Goal: Browse casually

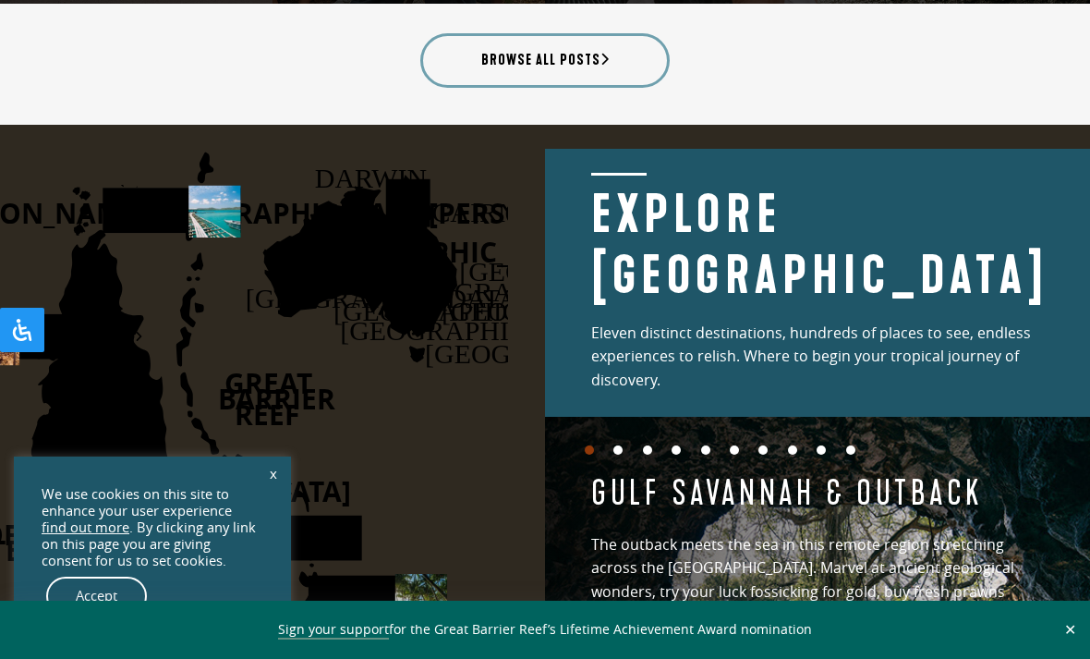
scroll to position [2308, 0]
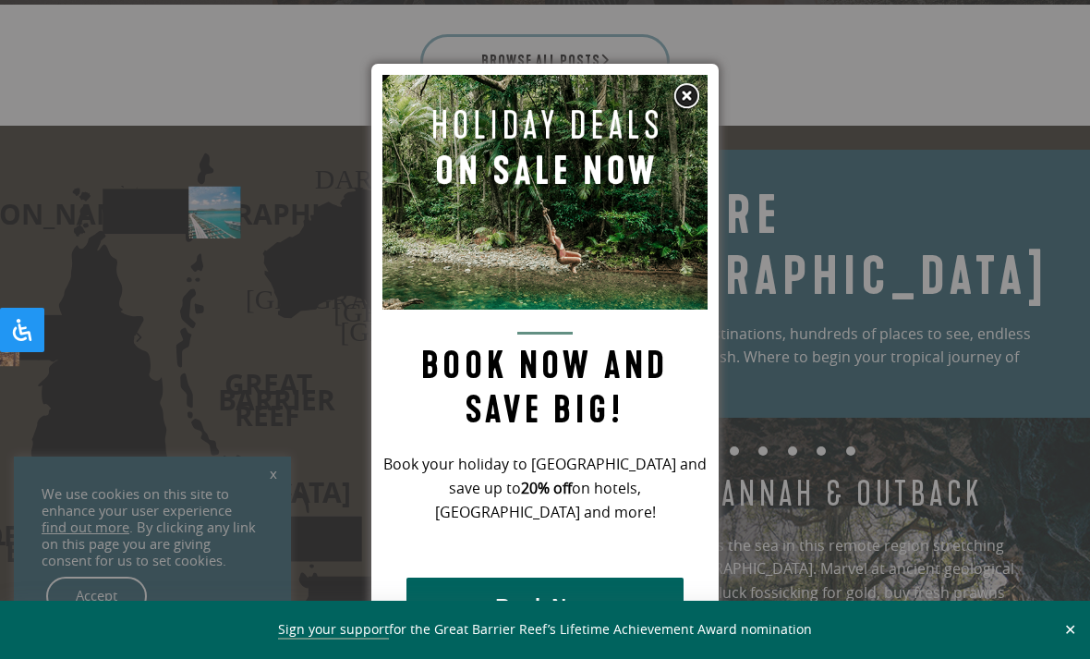
click at [688, 91] on img at bounding box center [686, 96] width 28 height 28
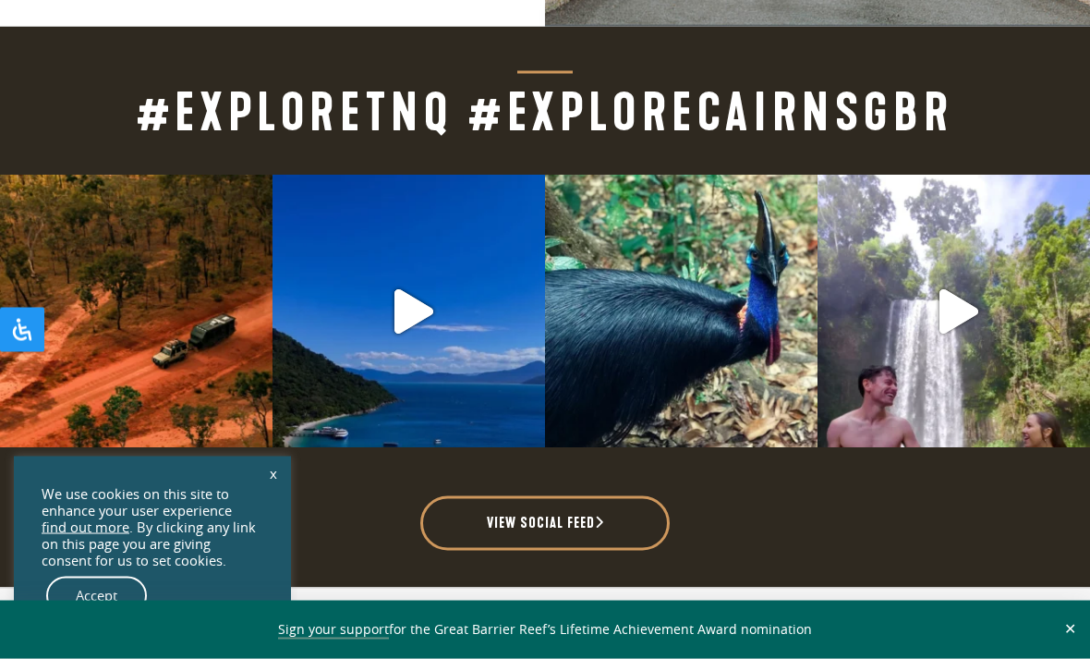
scroll to position [4090, 0]
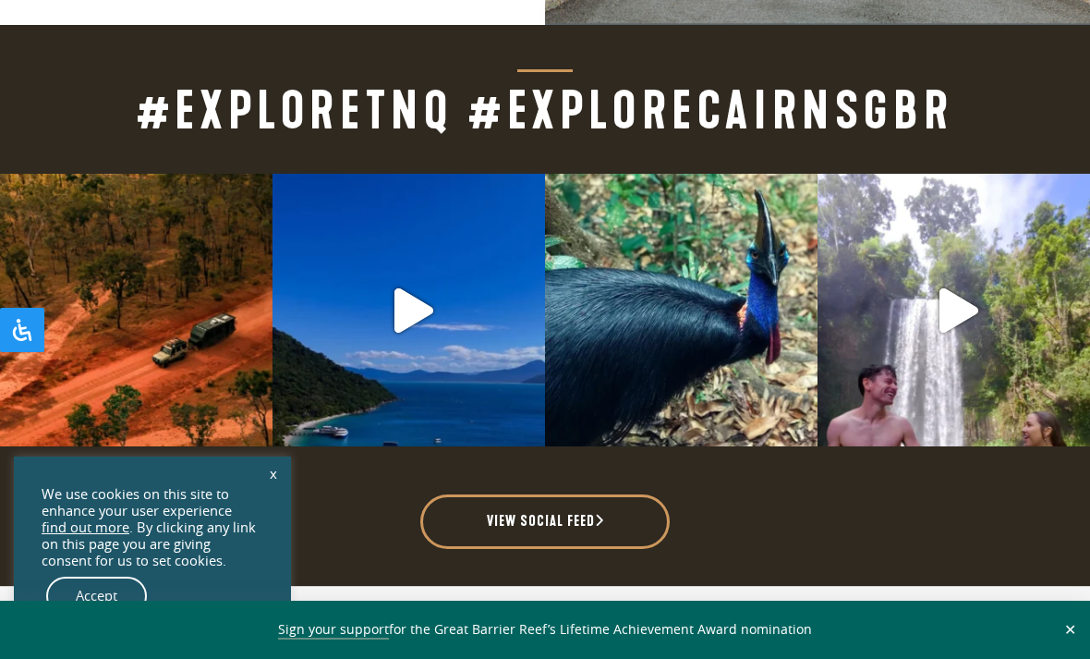
click at [733, 178] on link "Open post by tropicalnorthqueensland with ID 17868761670373850" at bounding box center [681, 310] width 273 height 273
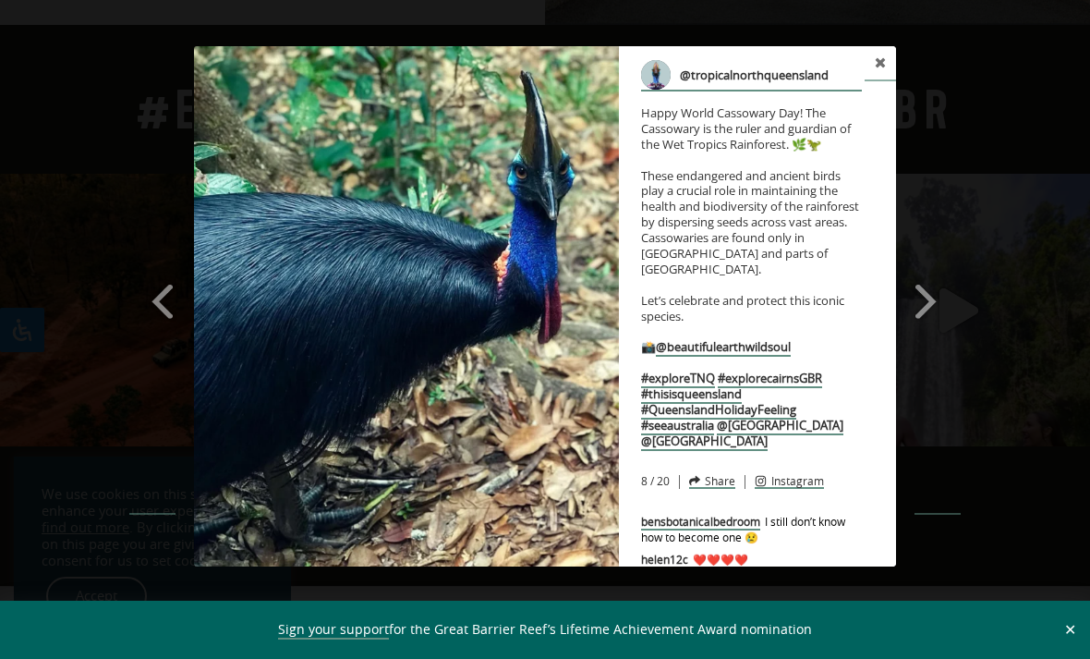
click at [866, 60] on link at bounding box center [880, 63] width 31 height 35
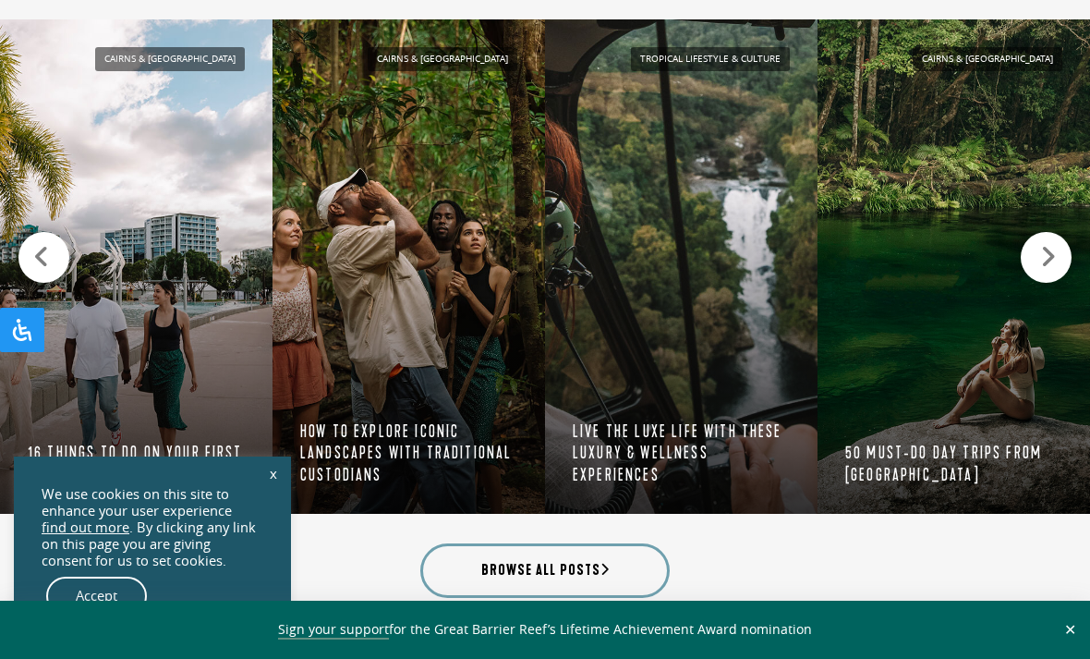
scroll to position [1799, 0]
click at [1044, 249] on icon at bounding box center [1048, 258] width 16 height 26
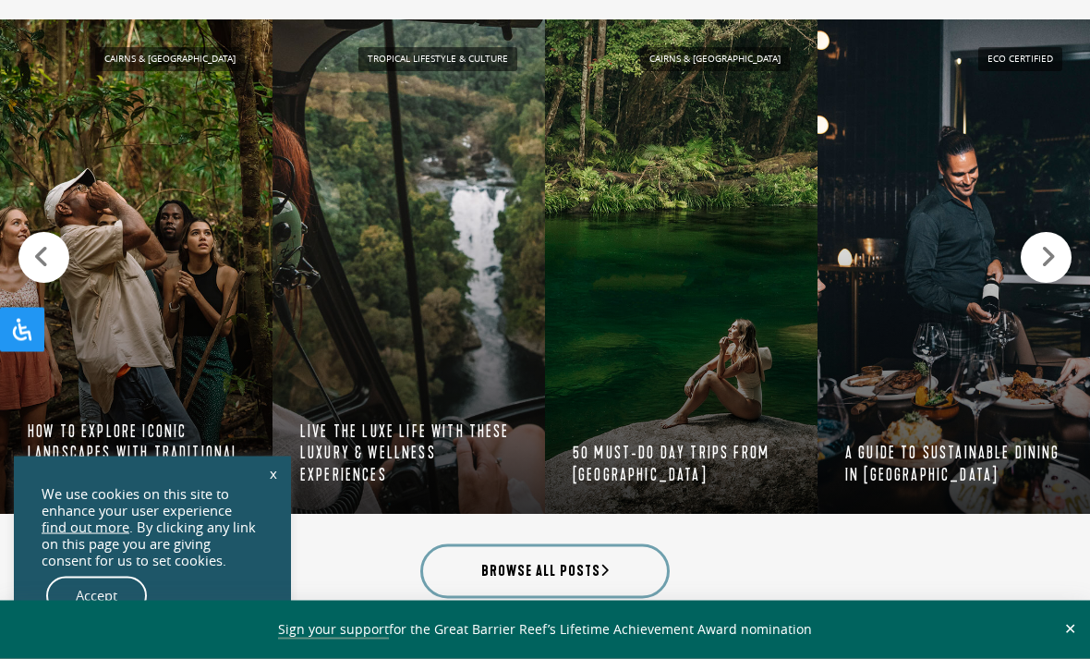
scroll to position [1799, 0]
click at [1046, 247] on icon at bounding box center [1048, 257] width 16 height 26
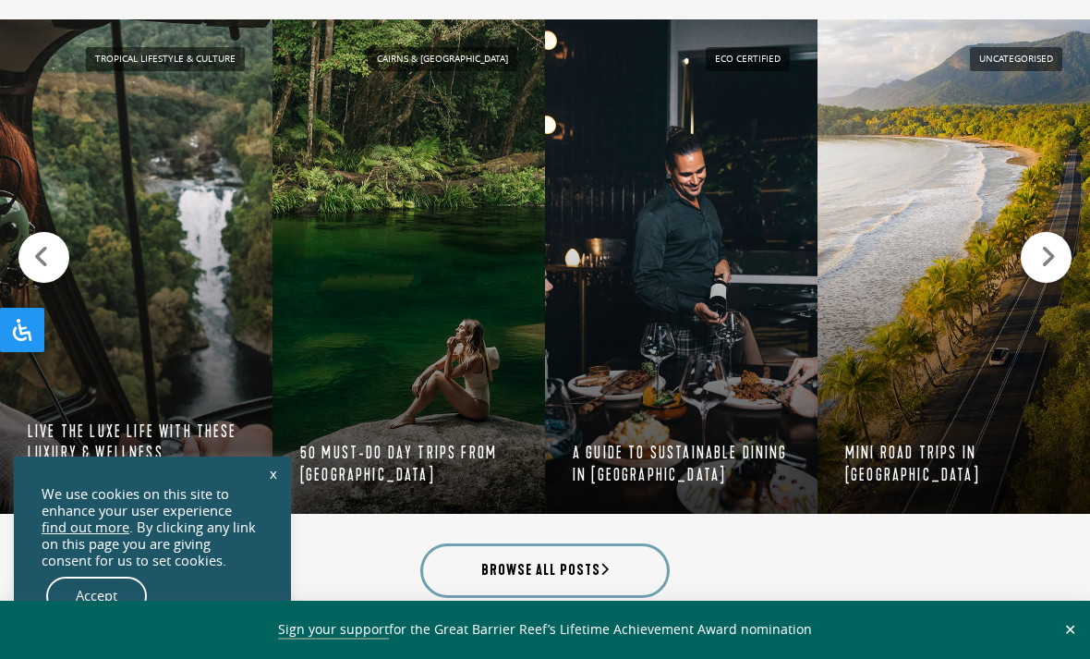
click at [1043, 251] on icon at bounding box center [1048, 257] width 16 height 26
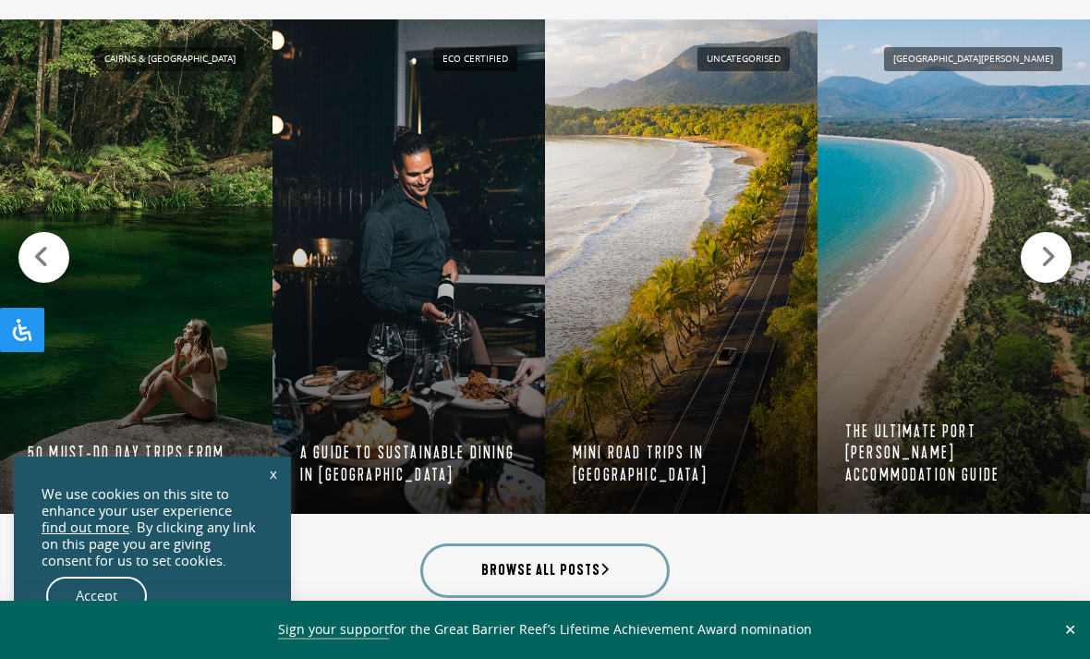
click at [1038, 256] on div at bounding box center [1046, 257] width 51 height 51
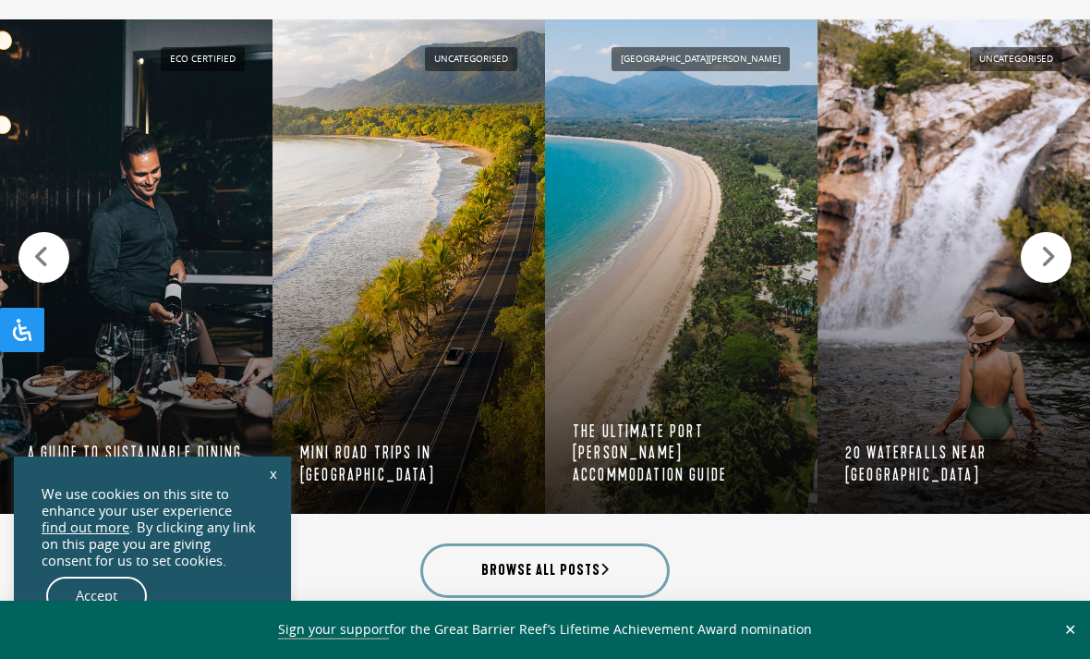
click at [1041, 249] on div at bounding box center [1046, 257] width 51 height 51
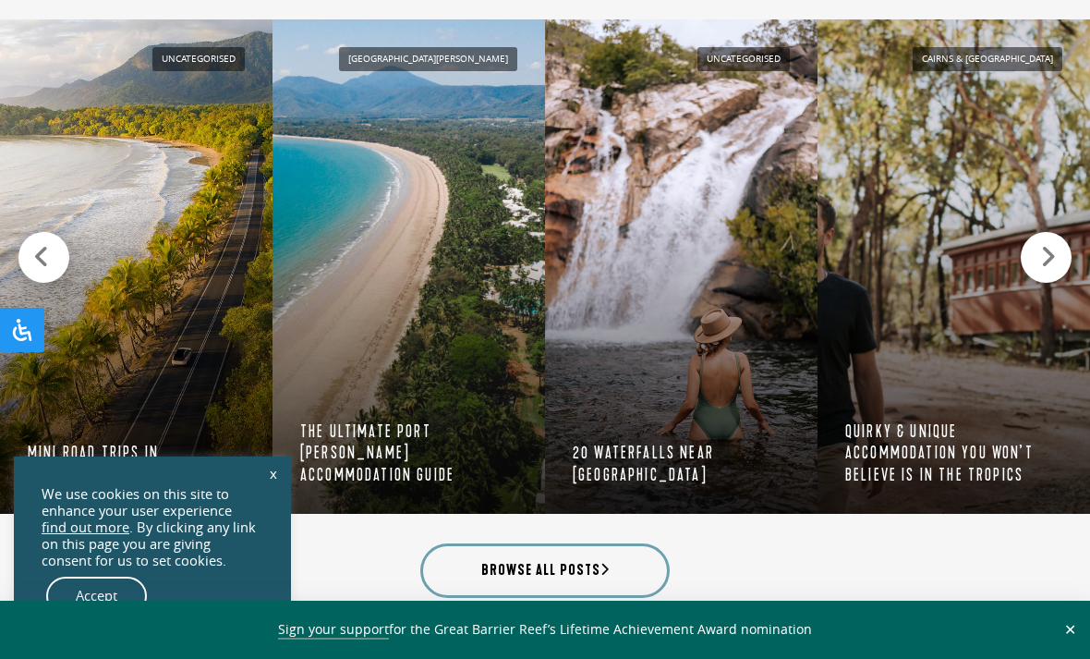
click at [1044, 246] on icon at bounding box center [1048, 257] width 16 height 26
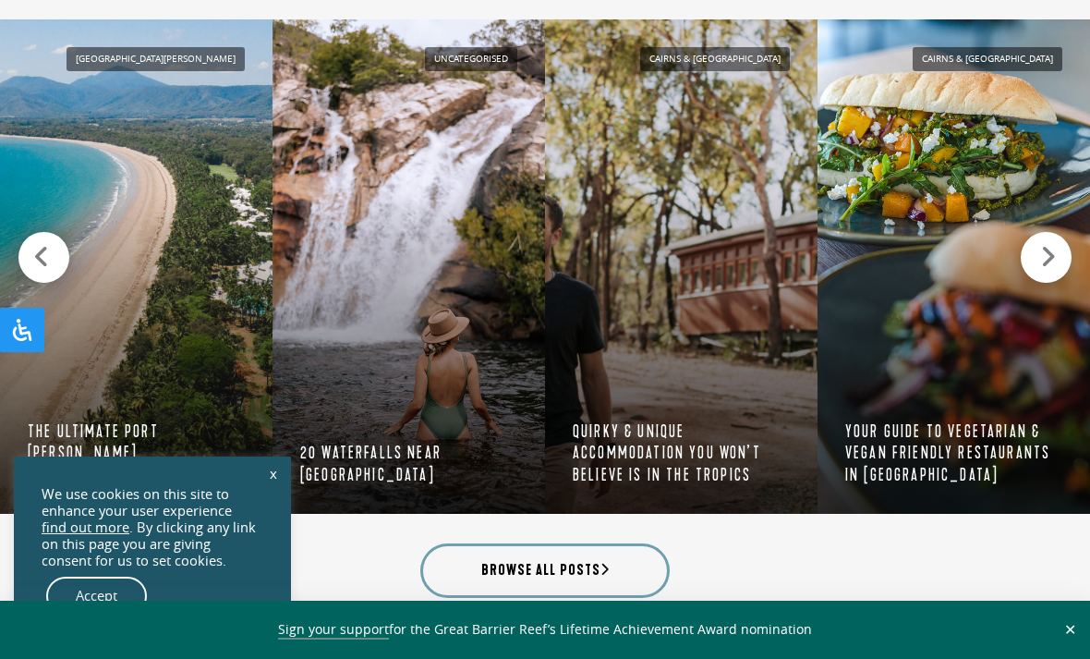
click at [1043, 246] on icon at bounding box center [1048, 257] width 16 height 26
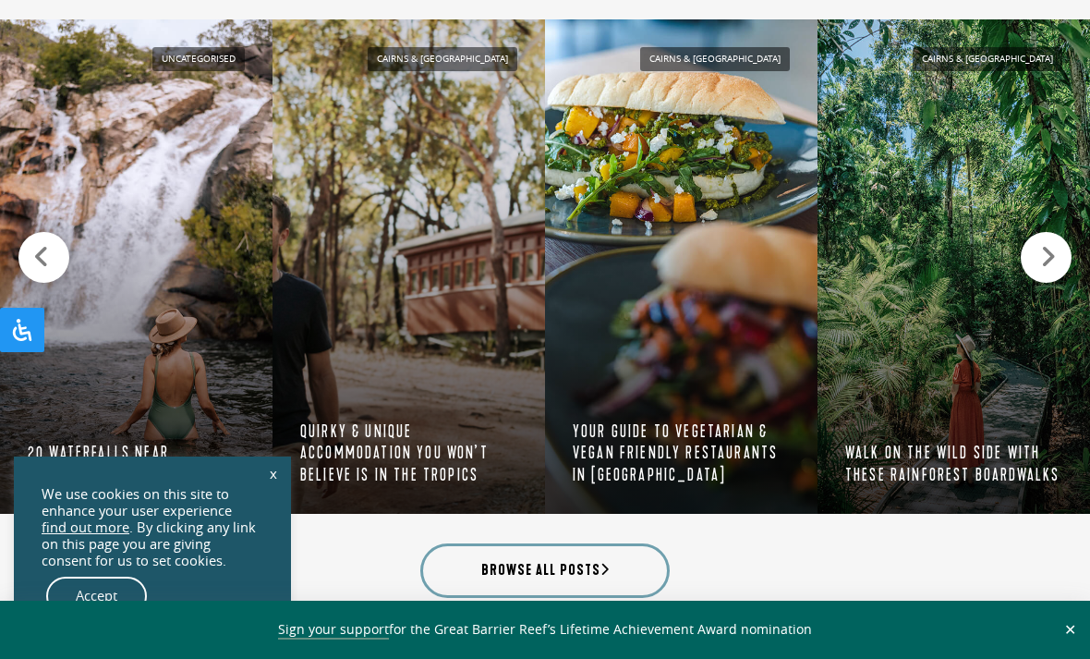
click at [1042, 249] on div at bounding box center [1046, 257] width 51 height 51
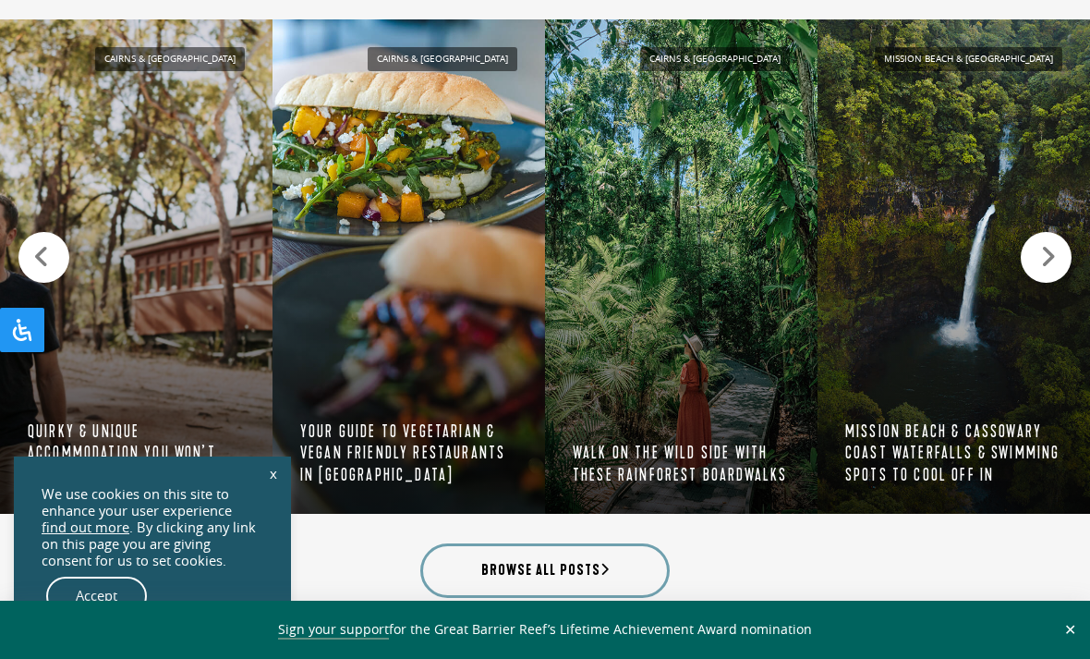
click at [1040, 243] on div at bounding box center [1046, 257] width 51 height 51
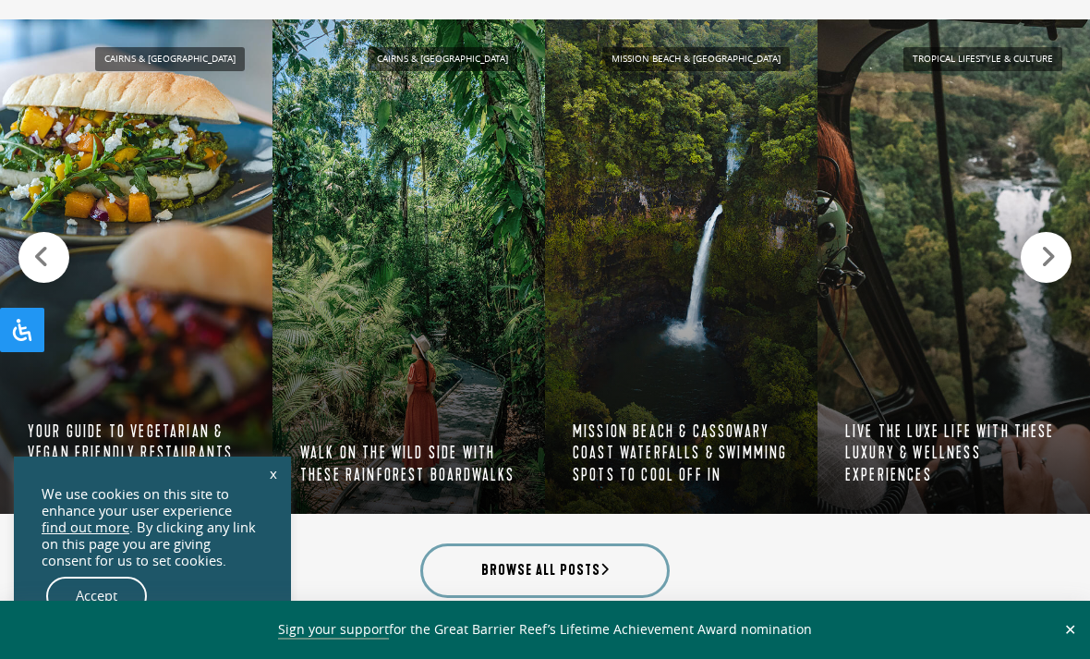
click at [1046, 244] on icon at bounding box center [1048, 257] width 16 height 26
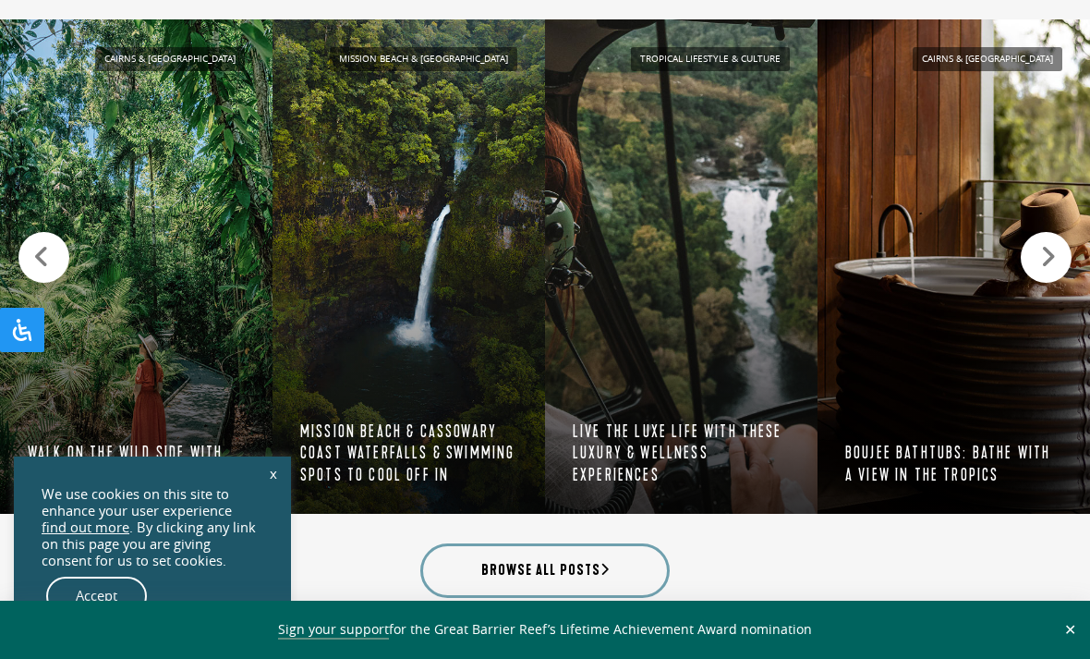
click at [1029, 254] on div at bounding box center [1046, 257] width 51 height 51
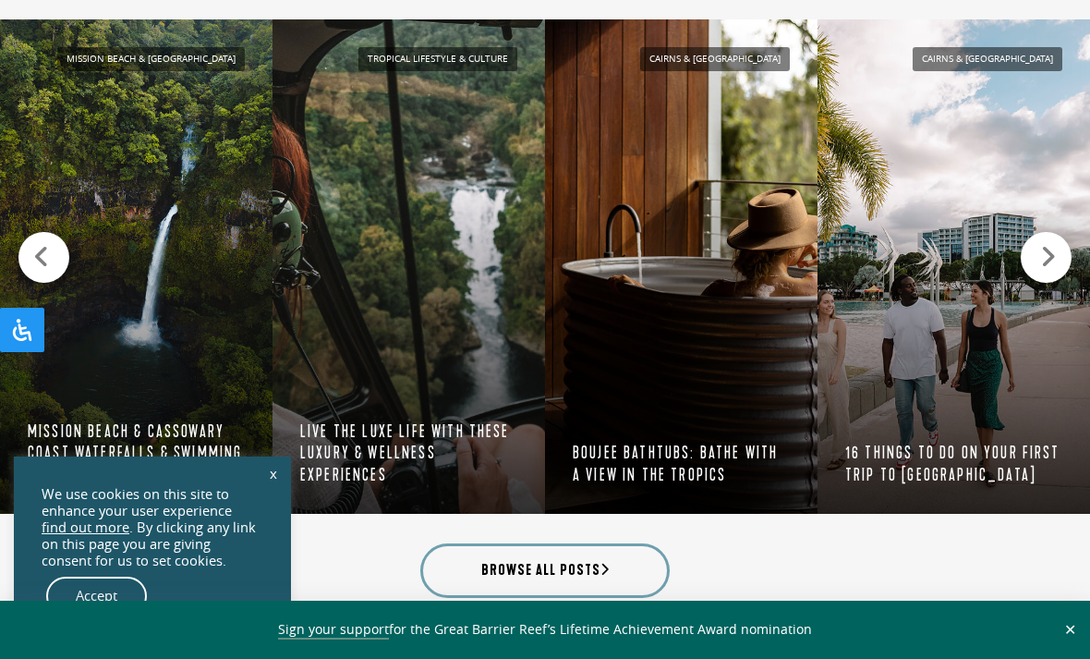
click at [1044, 249] on icon at bounding box center [1048, 257] width 16 height 26
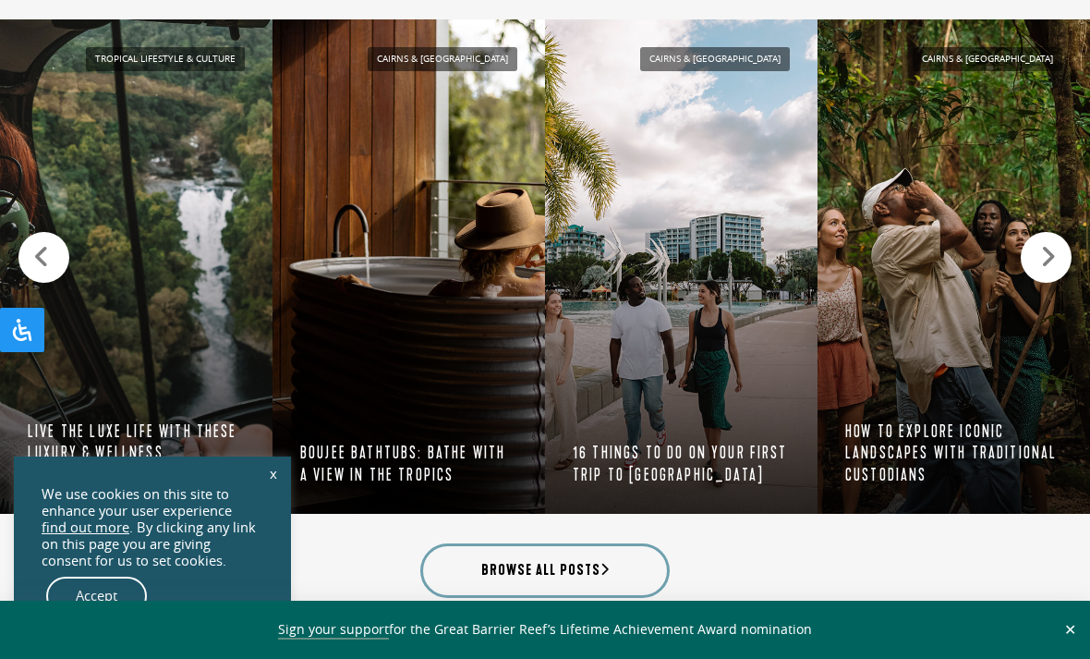
click at [1044, 245] on icon at bounding box center [1048, 257] width 16 height 26
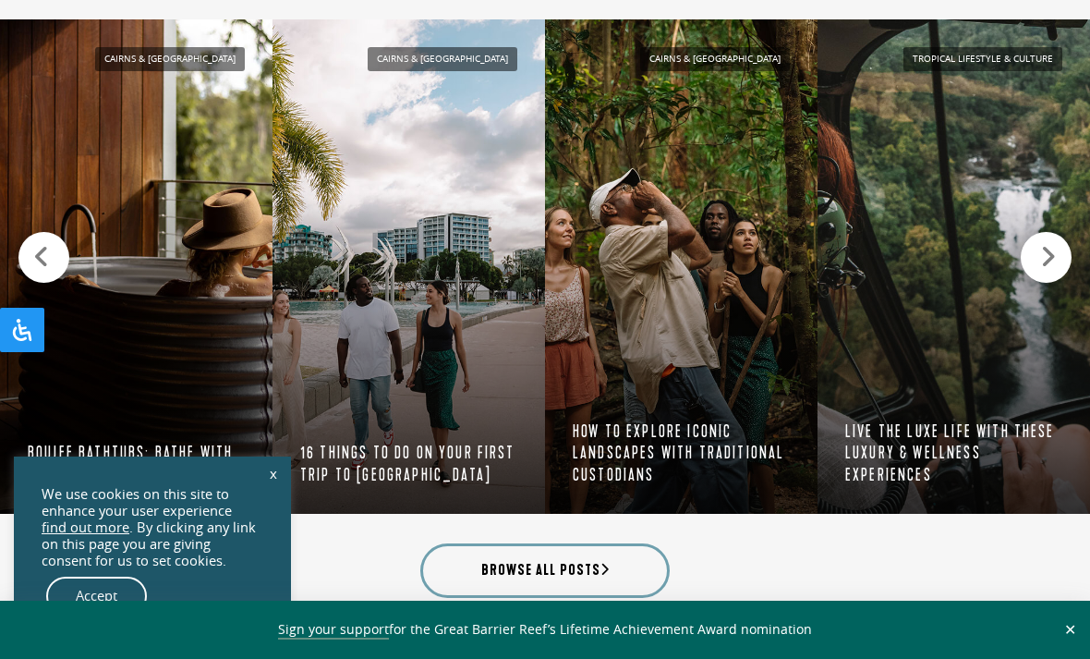
click at [1048, 238] on div at bounding box center [1046, 257] width 51 height 51
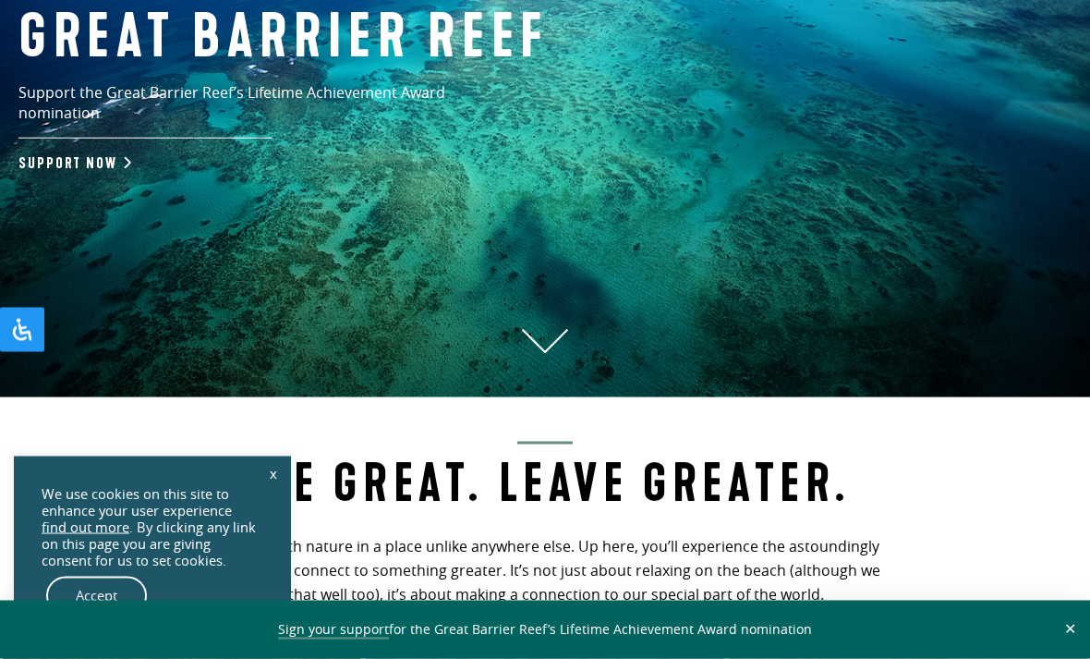
scroll to position [343, 0]
click at [570, 353] on button at bounding box center [544, 343] width 249 height 32
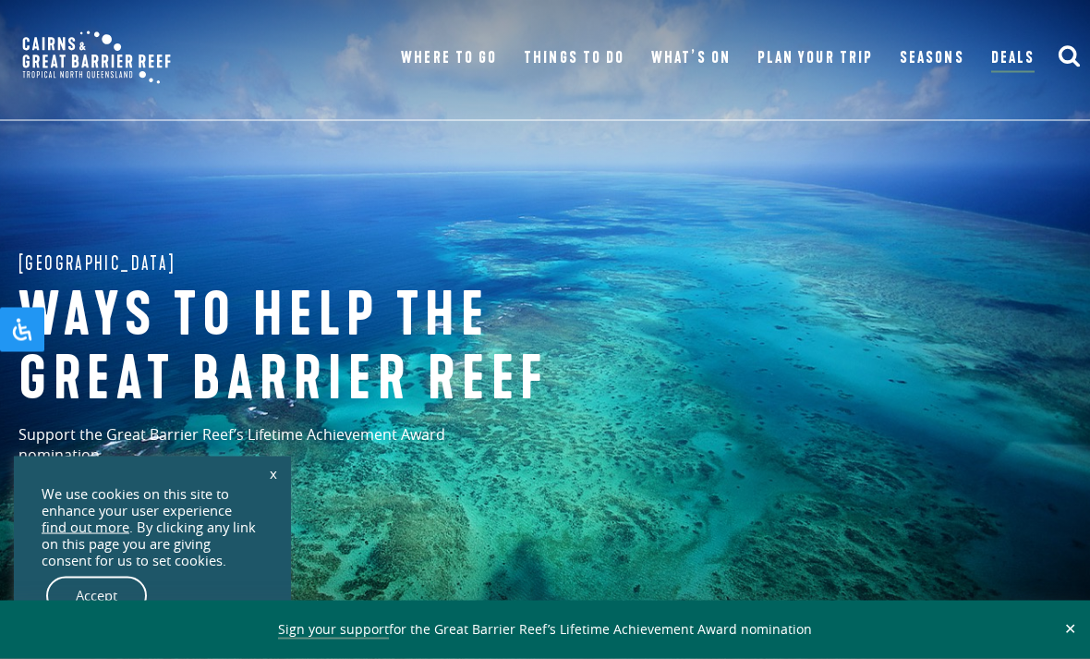
scroll to position [0, 0]
